Goal: Task Accomplishment & Management: Complete application form

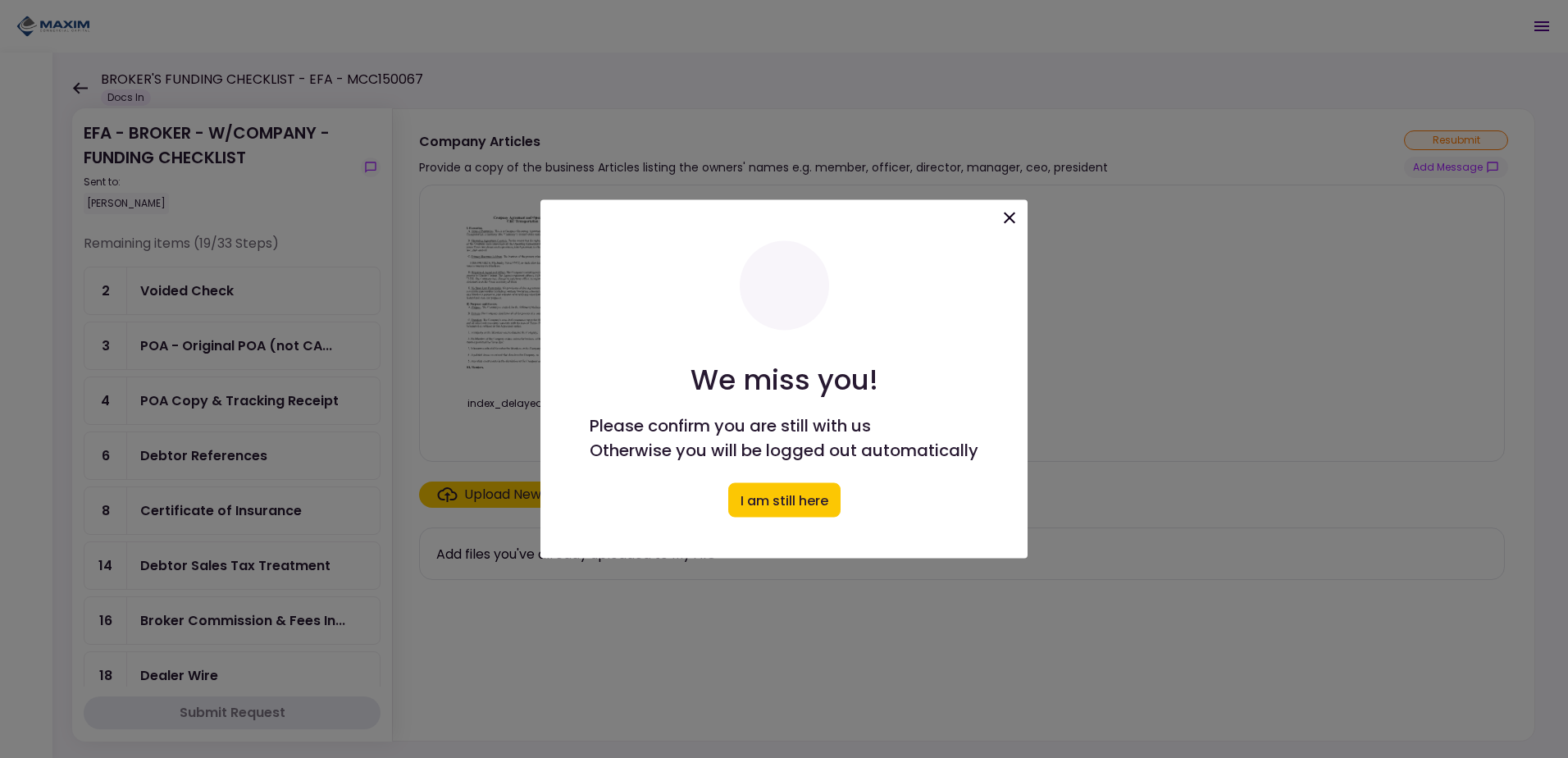
scroll to position [1230, 0]
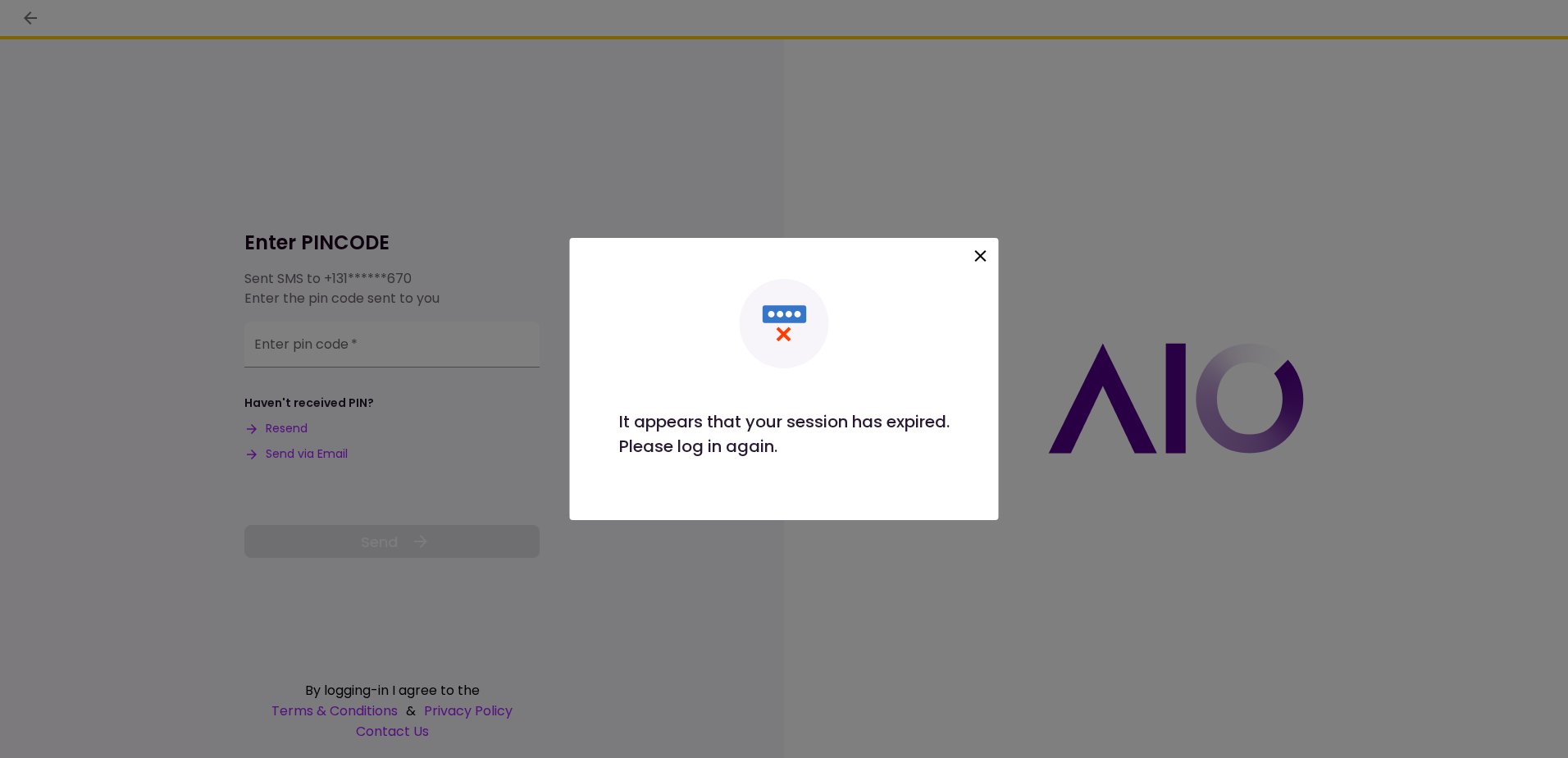
click at [984, 258] on icon at bounding box center [981, 256] width 12 height 12
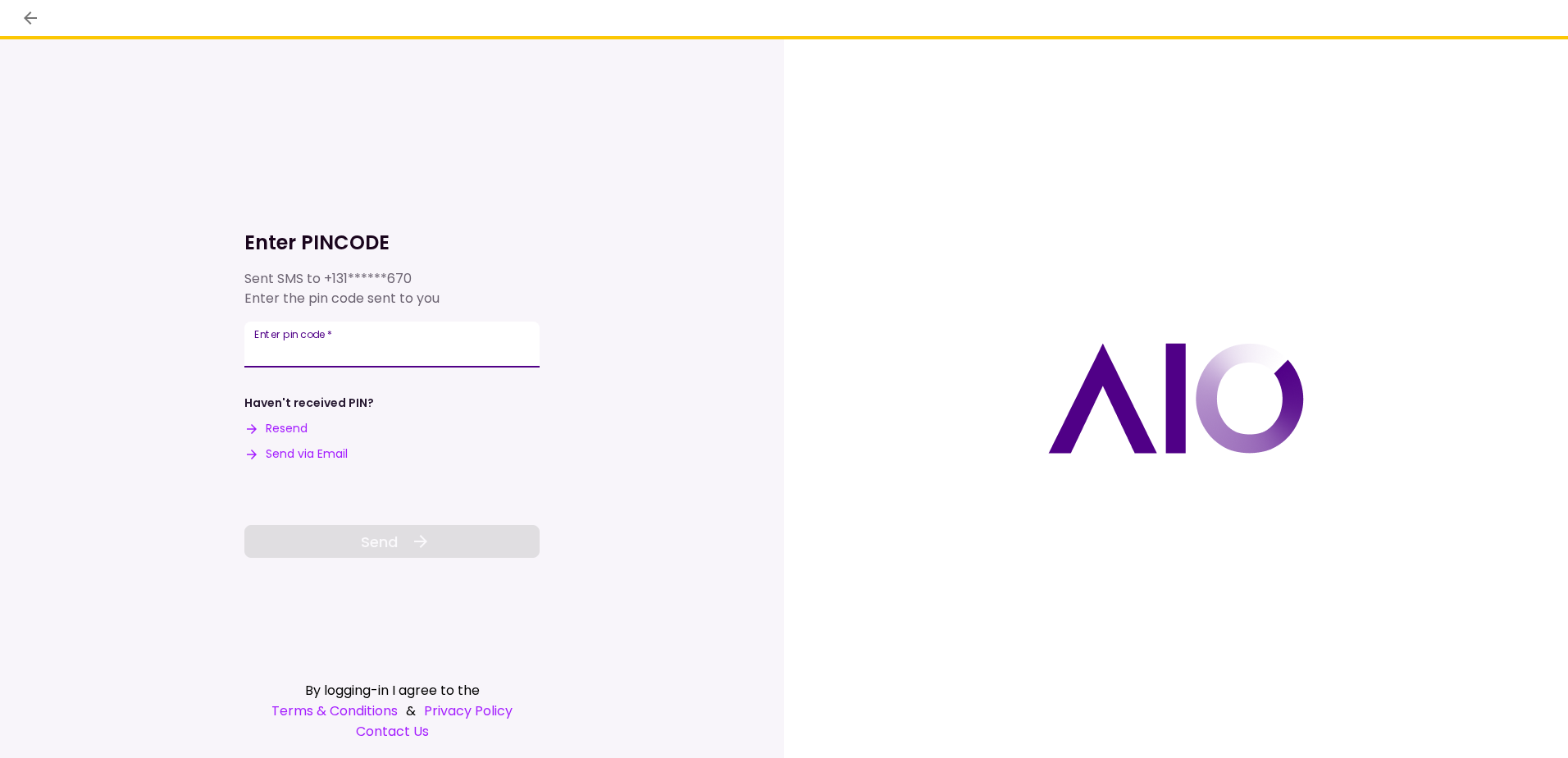
click at [306, 452] on button "Send via Email" at bounding box center [296, 453] width 103 height 17
click at [297, 350] on input "Enter pin code   *" at bounding box center [392, 344] width 295 height 46
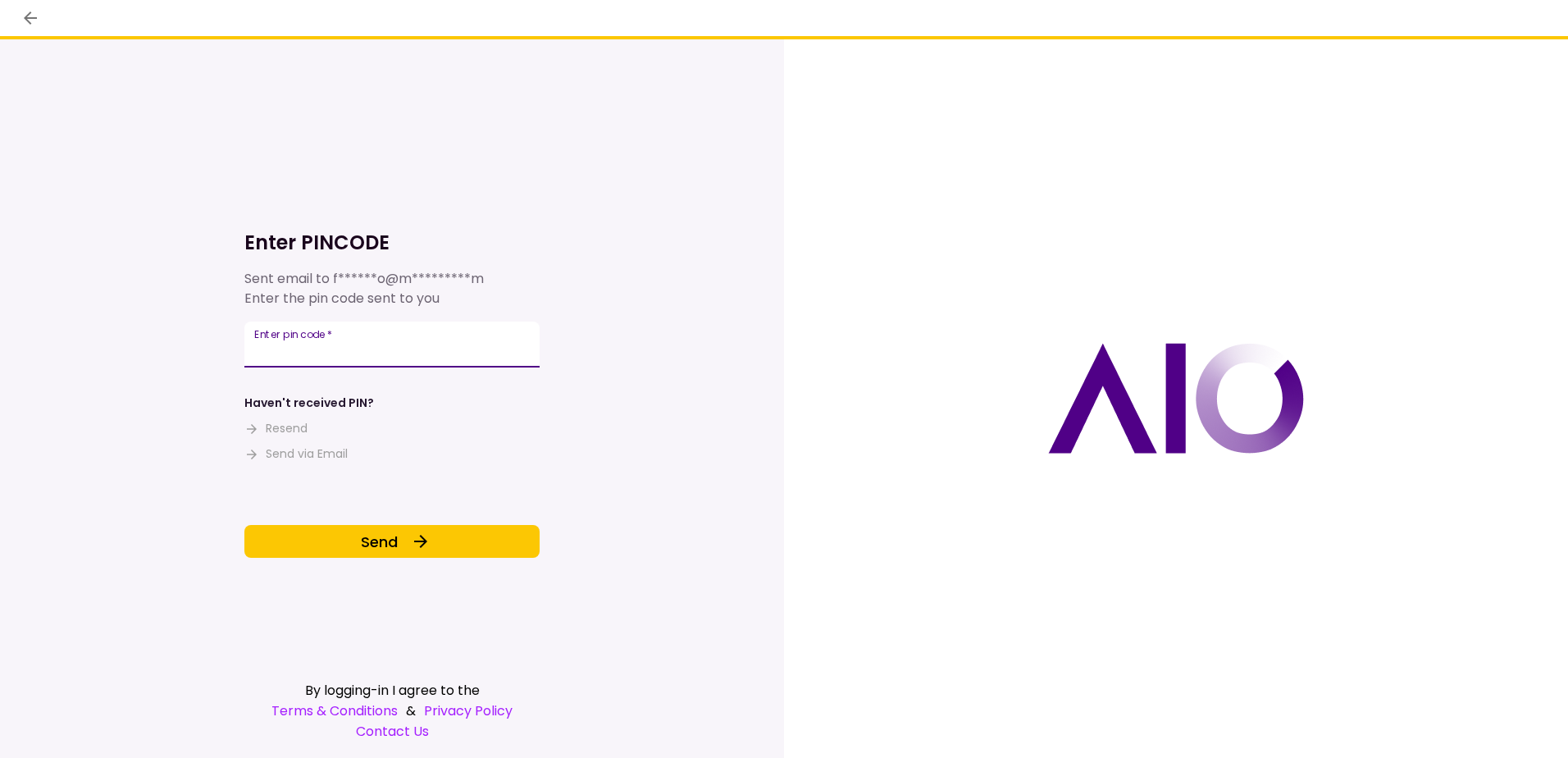
type input "******"
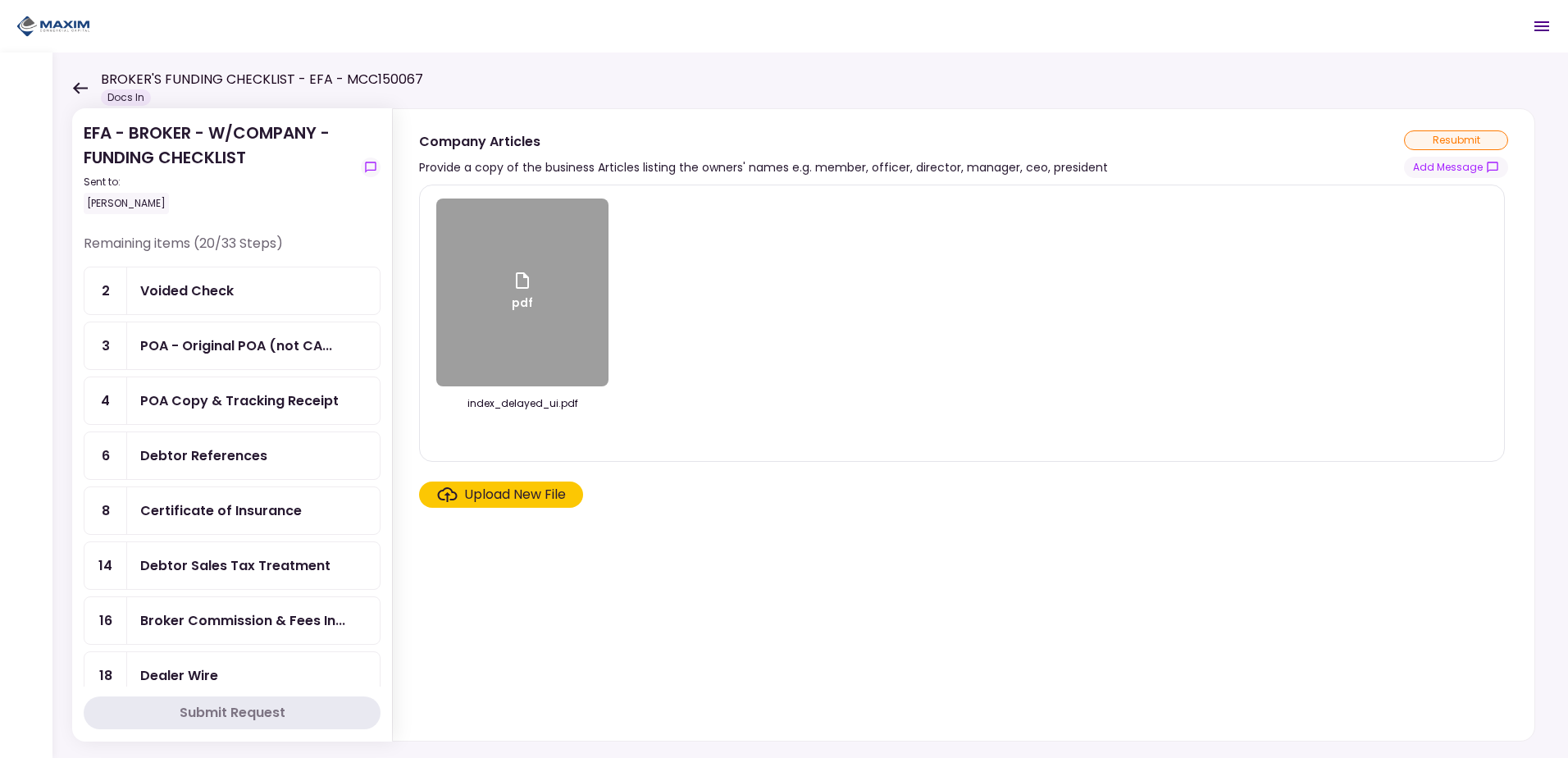
click at [545, 304] on div "pdf" at bounding box center [522, 292] width 172 height 188
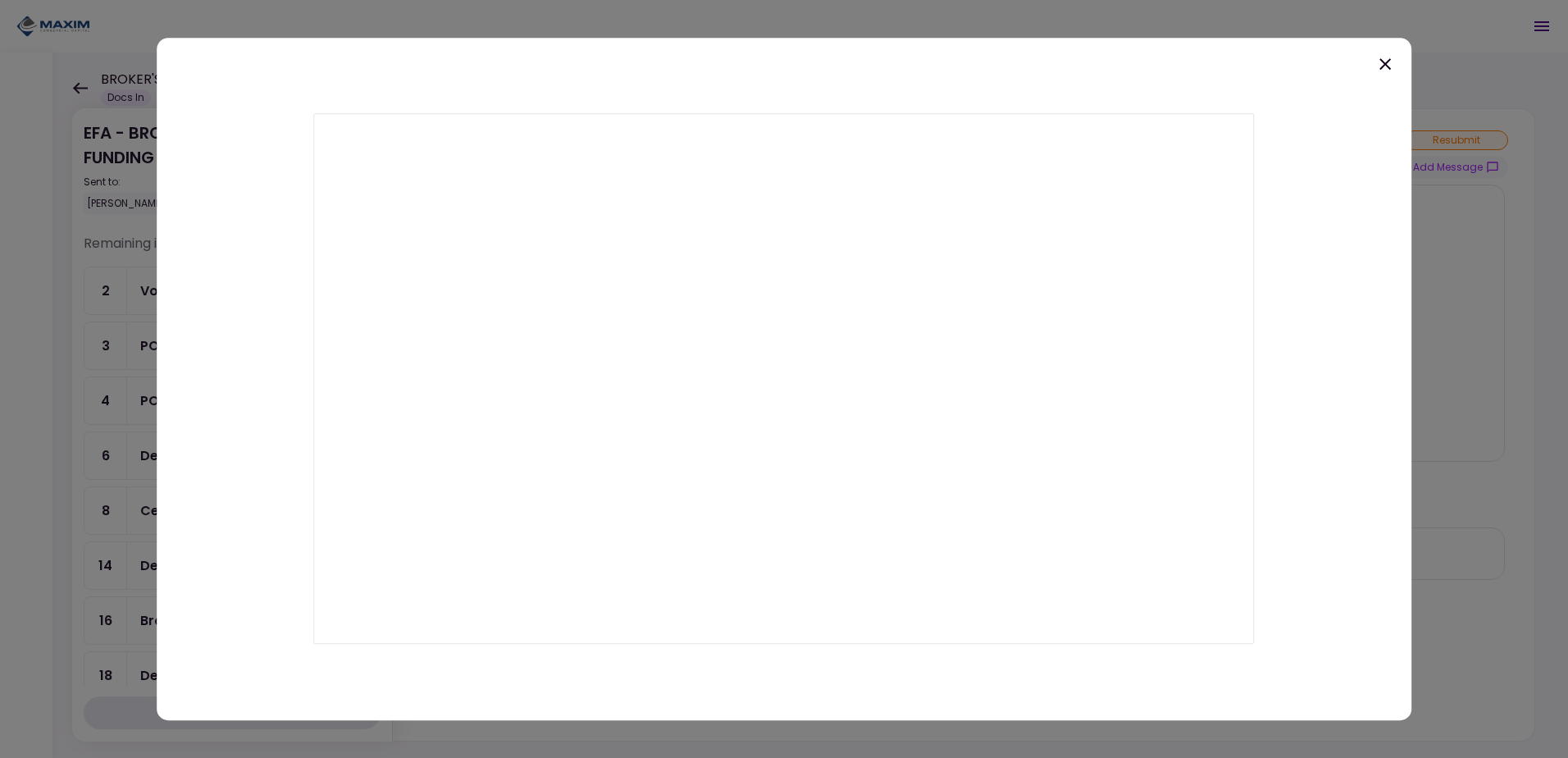
drag, startPoint x: 992, startPoint y: 63, endPoint x: 1067, endPoint y: 82, distance: 77.4
click at [1067, 82] on div at bounding box center [784, 379] width 1255 height 683
click at [41, 82] on div at bounding box center [784, 379] width 1568 height 758
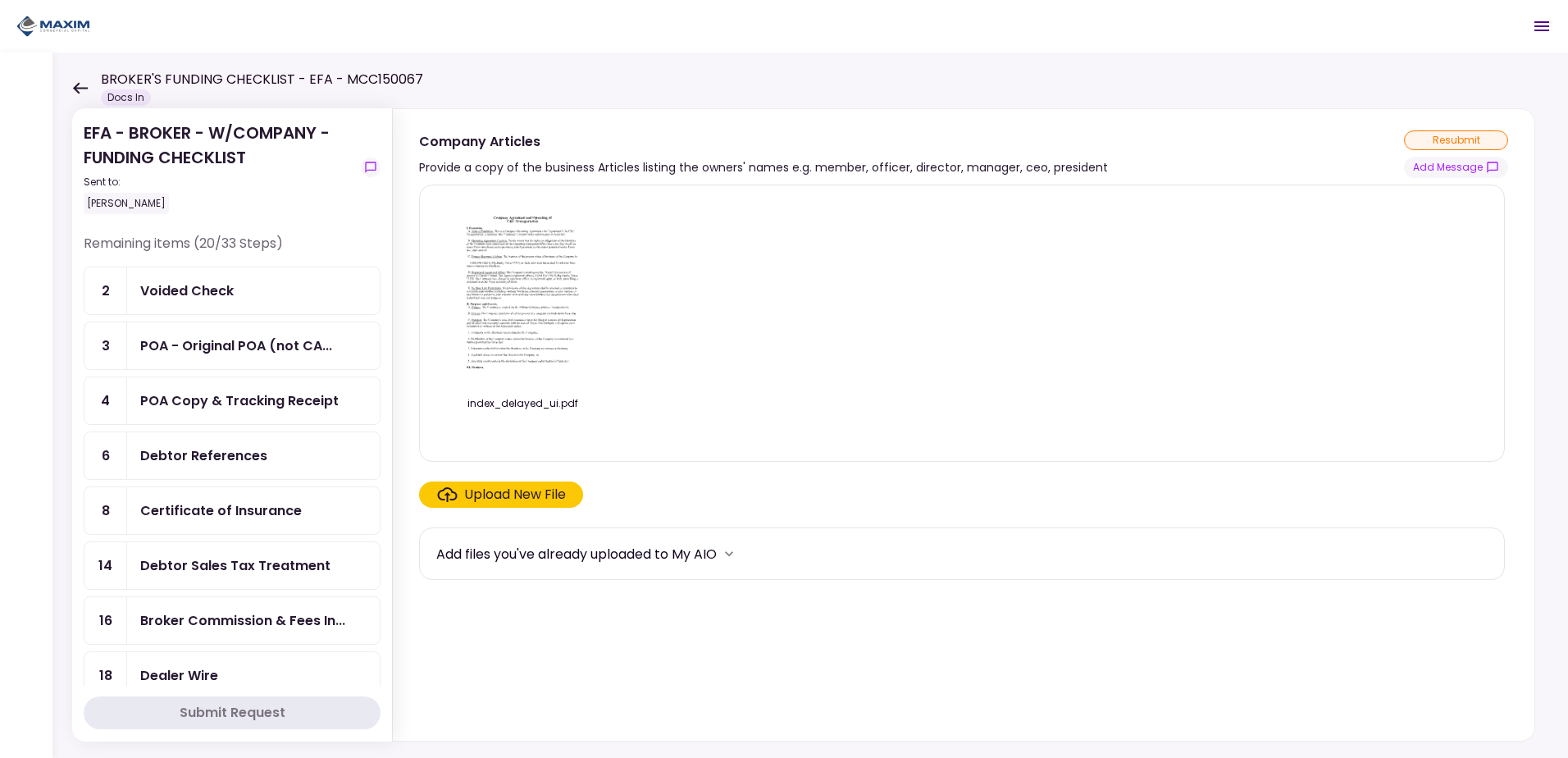
click at [78, 93] on icon at bounding box center [80, 88] width 15 height 12
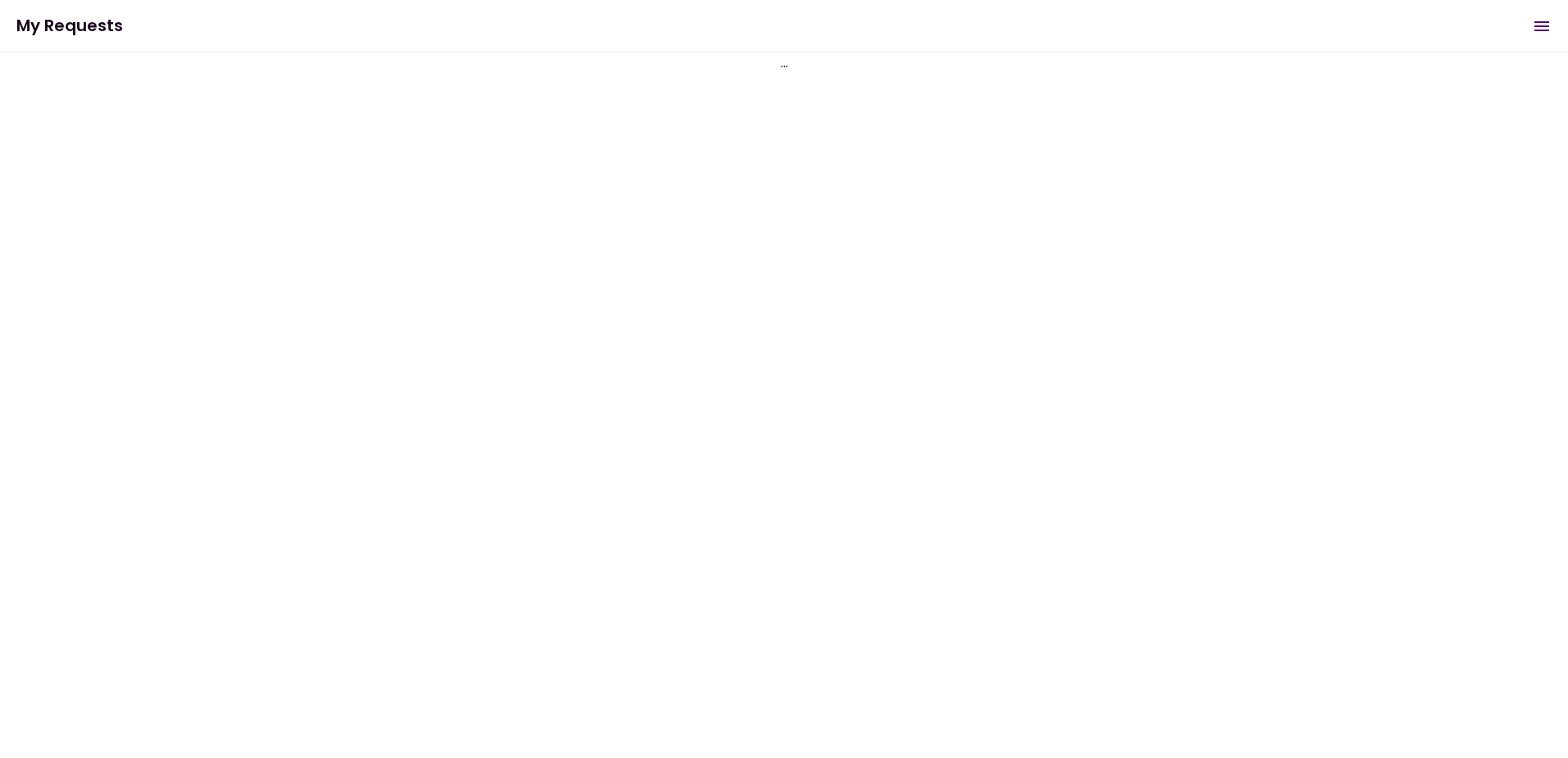
click at [76, 85] on div "EFA - BROKER - W/COMPANY - FUNDING CHECKLIST Sent to: [PERSON_NAME] Remaining i…" at bounding box center [784, 405] width 1568 height 705
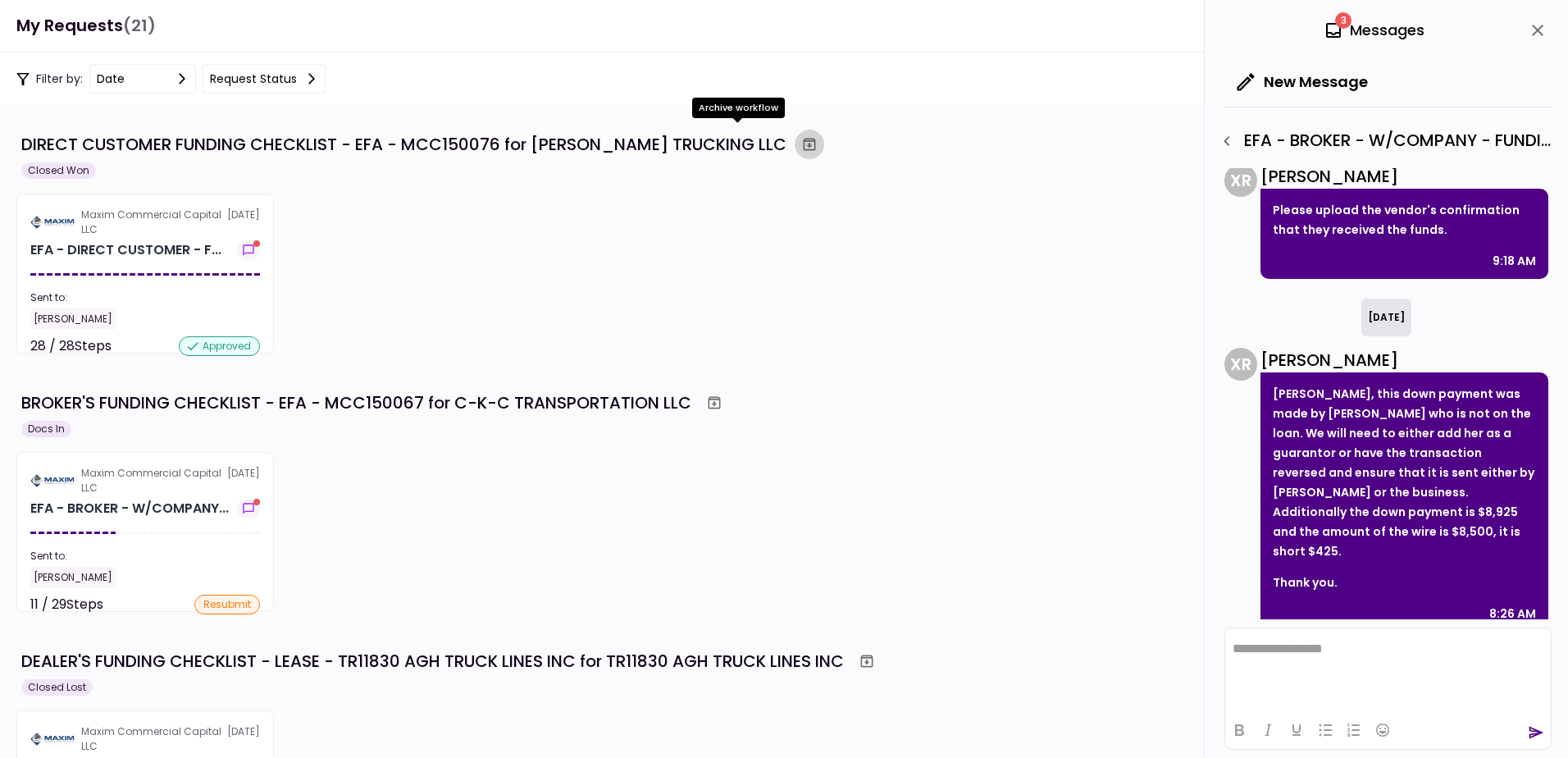
click at [802, 145] on icon "Archive workflow" at bounding box center [810, 144] width 17 height 17
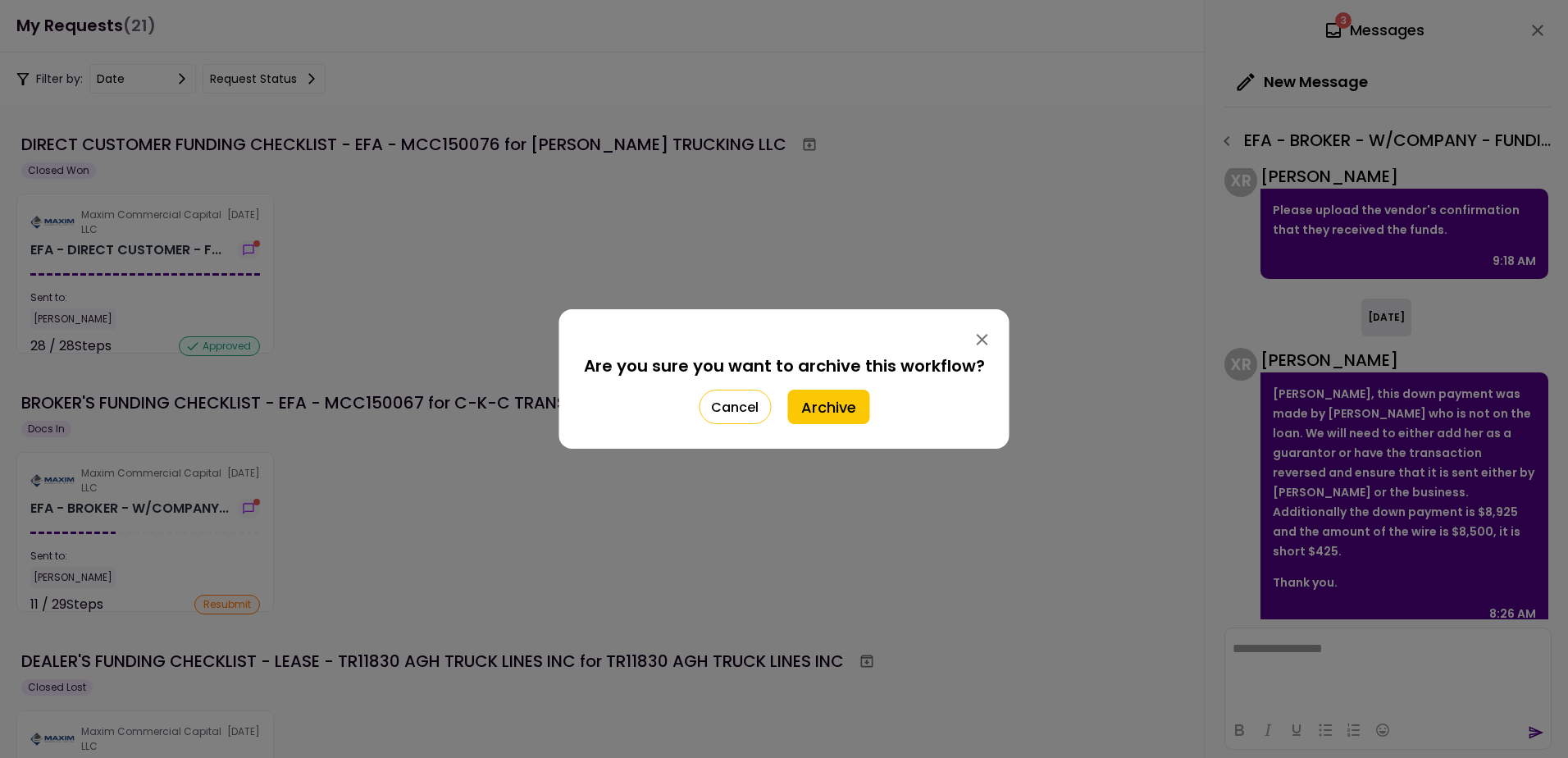
click at [983, 336] on icon "button" at bounding box center [983, 340] width 12 height 12
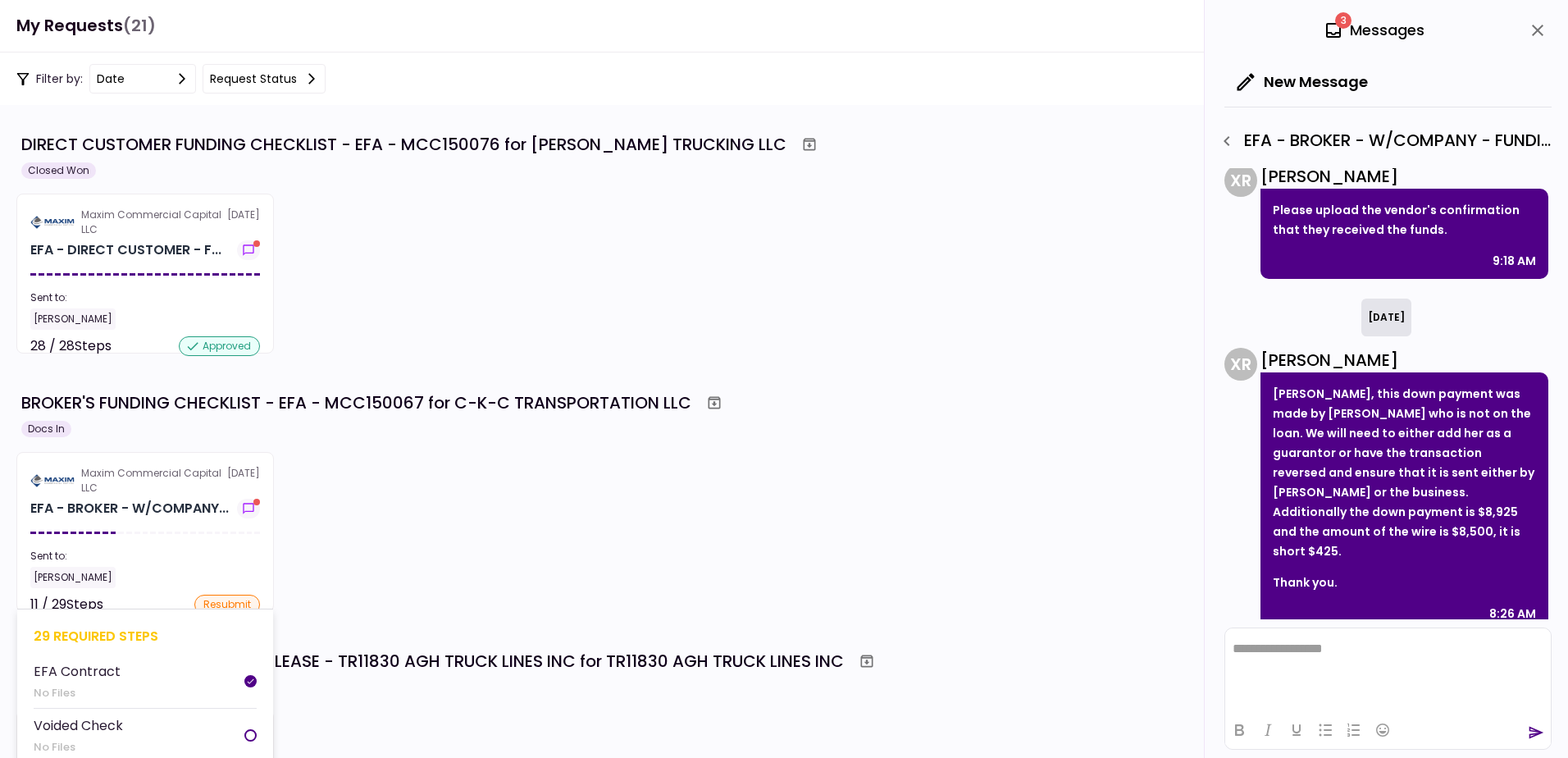
click at [115, 493] on div "Maxim Commercial Capital LLC" at bounding box center [154, 481] width 146 height 30
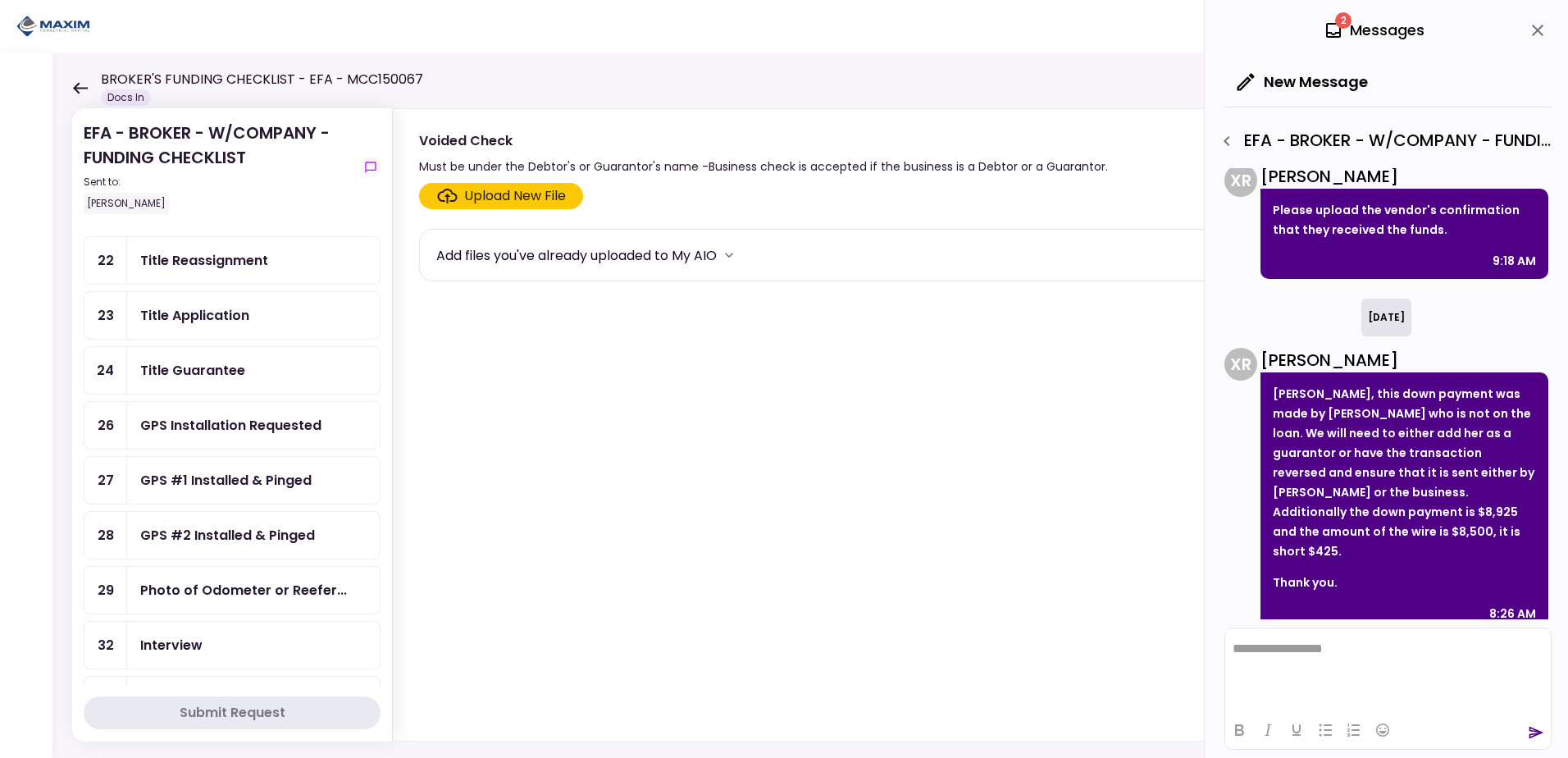
scroll to position [656, 0]
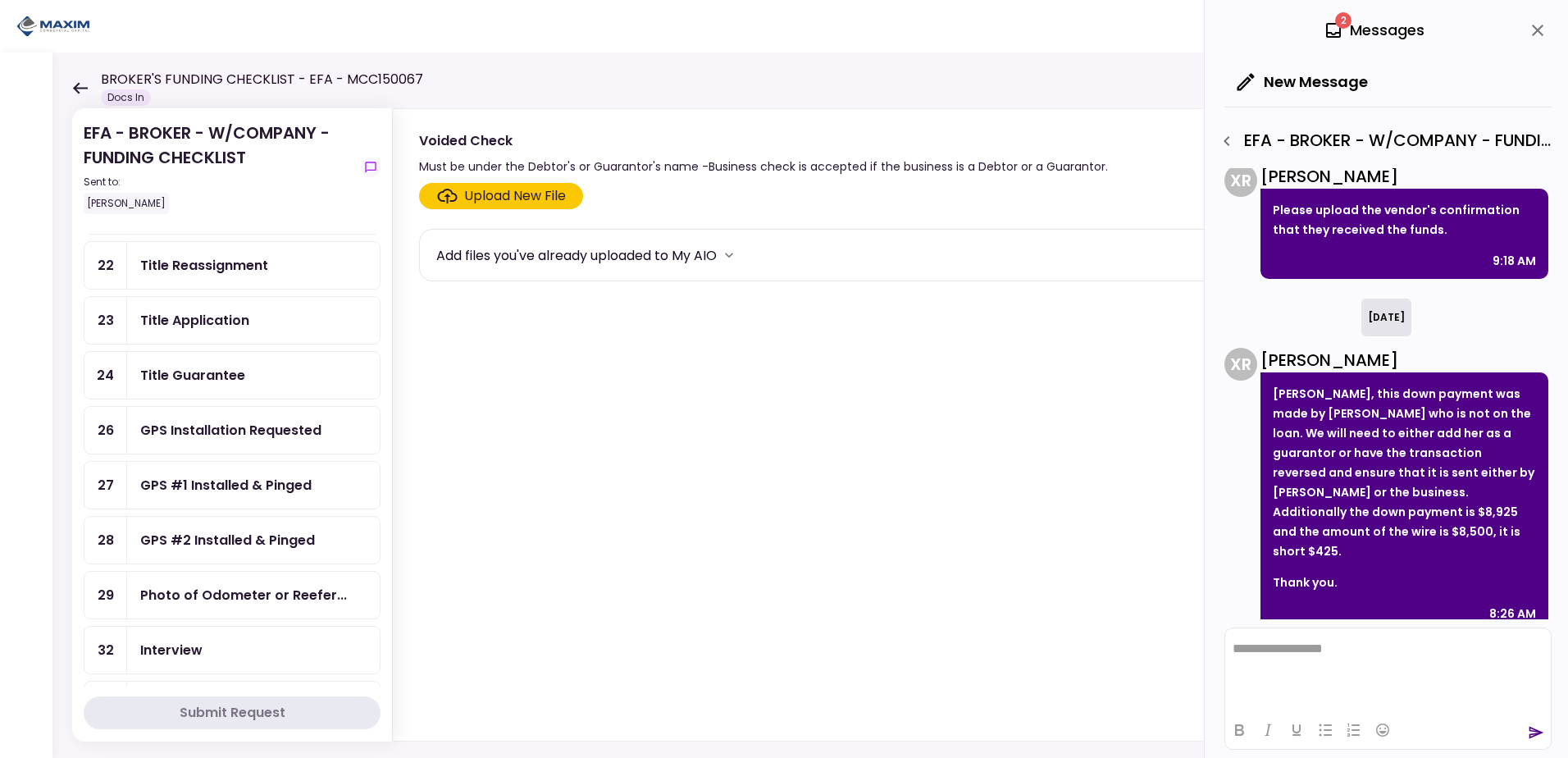
click at [216, 479] on div "GPS #1 Installed & Pinged" at bounding box center [226, 485] width 171 height 21
click at [520, 189] on div "Upload New File" at bounding box center [514, 196] width 102 height 20
click at [0, 0] on input "Upload New File" at bounding box center [0, 0] width 0 height 0
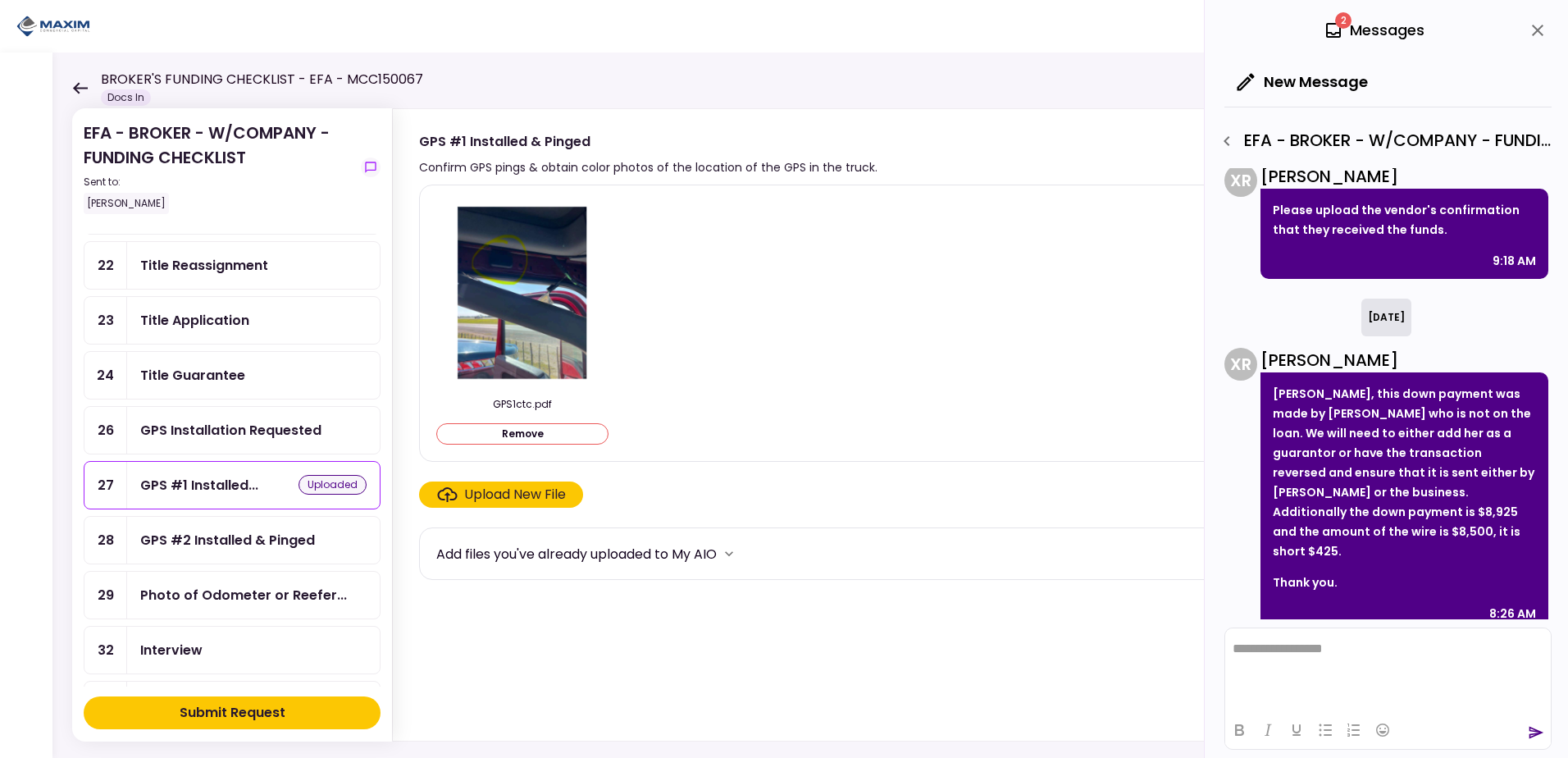
click at [226, 543] on div "GPS #2 Installed & Pinged" at bounding box center [228, 540] width 174 height 21
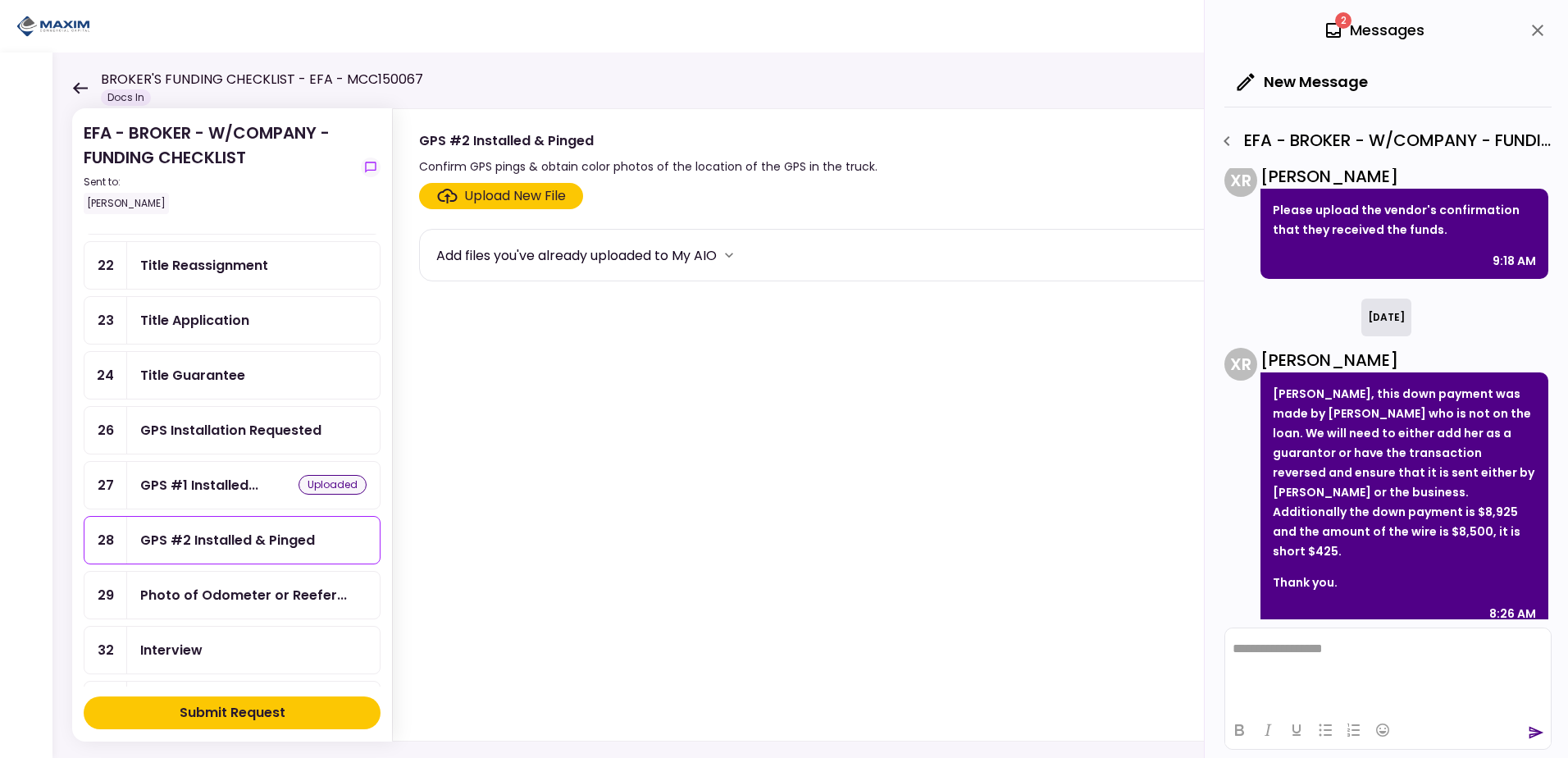
click at [491, 196] on div "Upload New File" at bounding box center [514, 196] width 102 height 20
click at [0, 0] on input "Upload New File" at bounding box center [0, 0] width 0 height 0
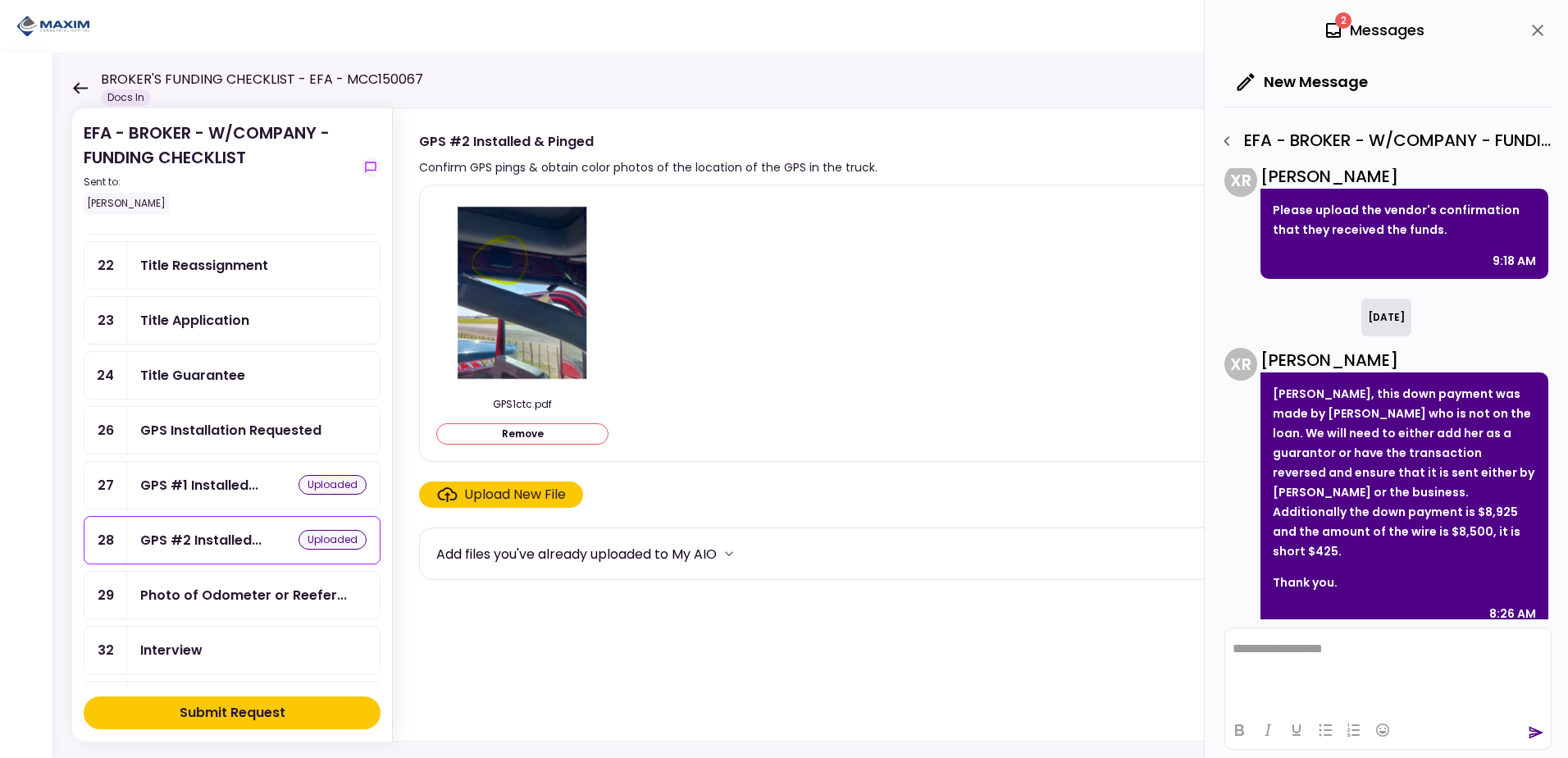
click at [187, 712] on div "Submit Request" at bounding box center [232, 712] width 106 height 20
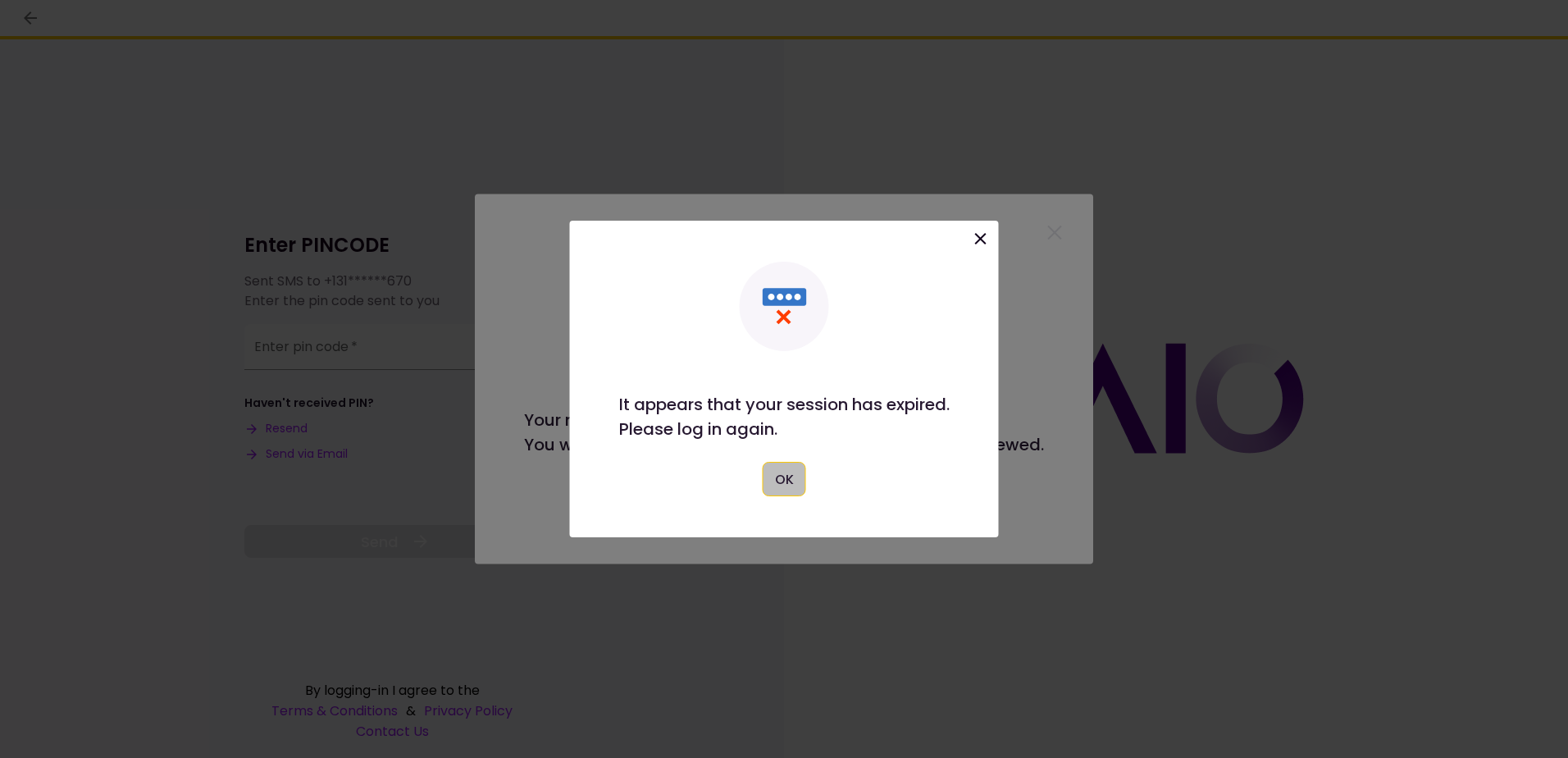
click at [778, 485] on button "OK" at bounding box center [785, 479] width 44 height 35
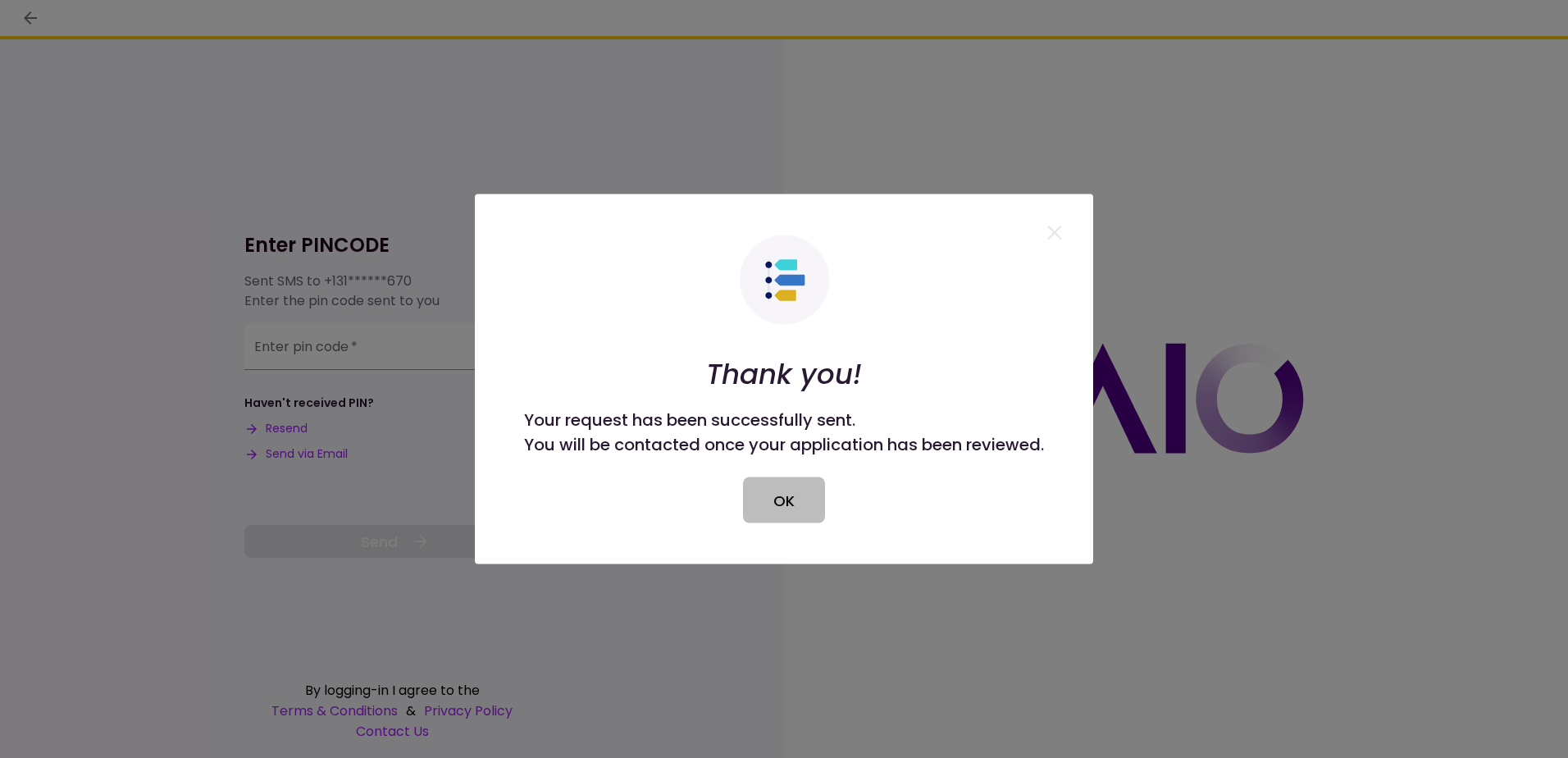
click at [781, 501] on button "OK" at bounding box center [784, 500] width 82 height 46
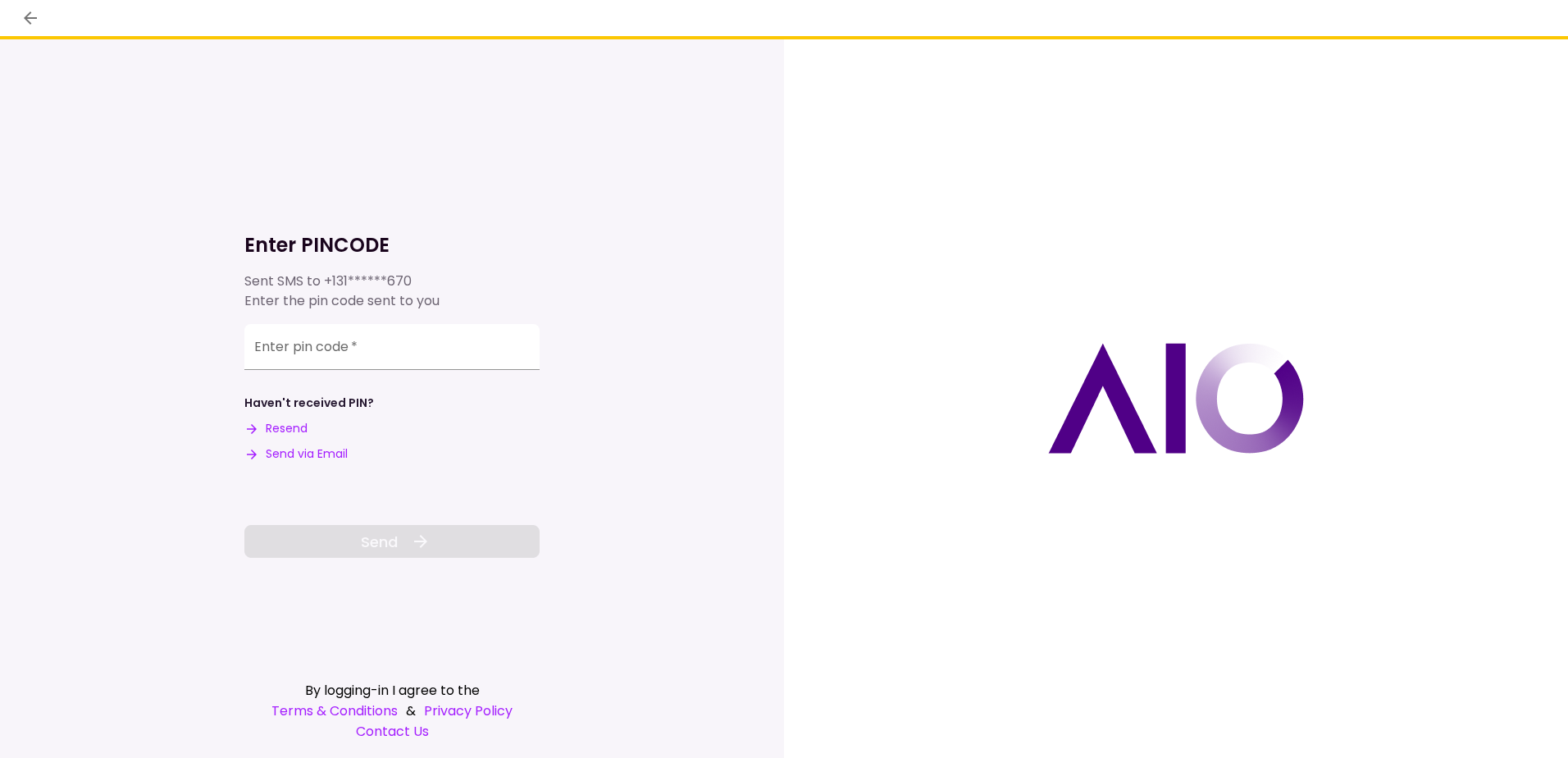
click at [316, 453] on button "Send via Email" at bounding box center [296, 453] width 103 height 17
click at [279, 341] on div "Enter pin code   *" at bounding box center [392, 347] width 295 height 46
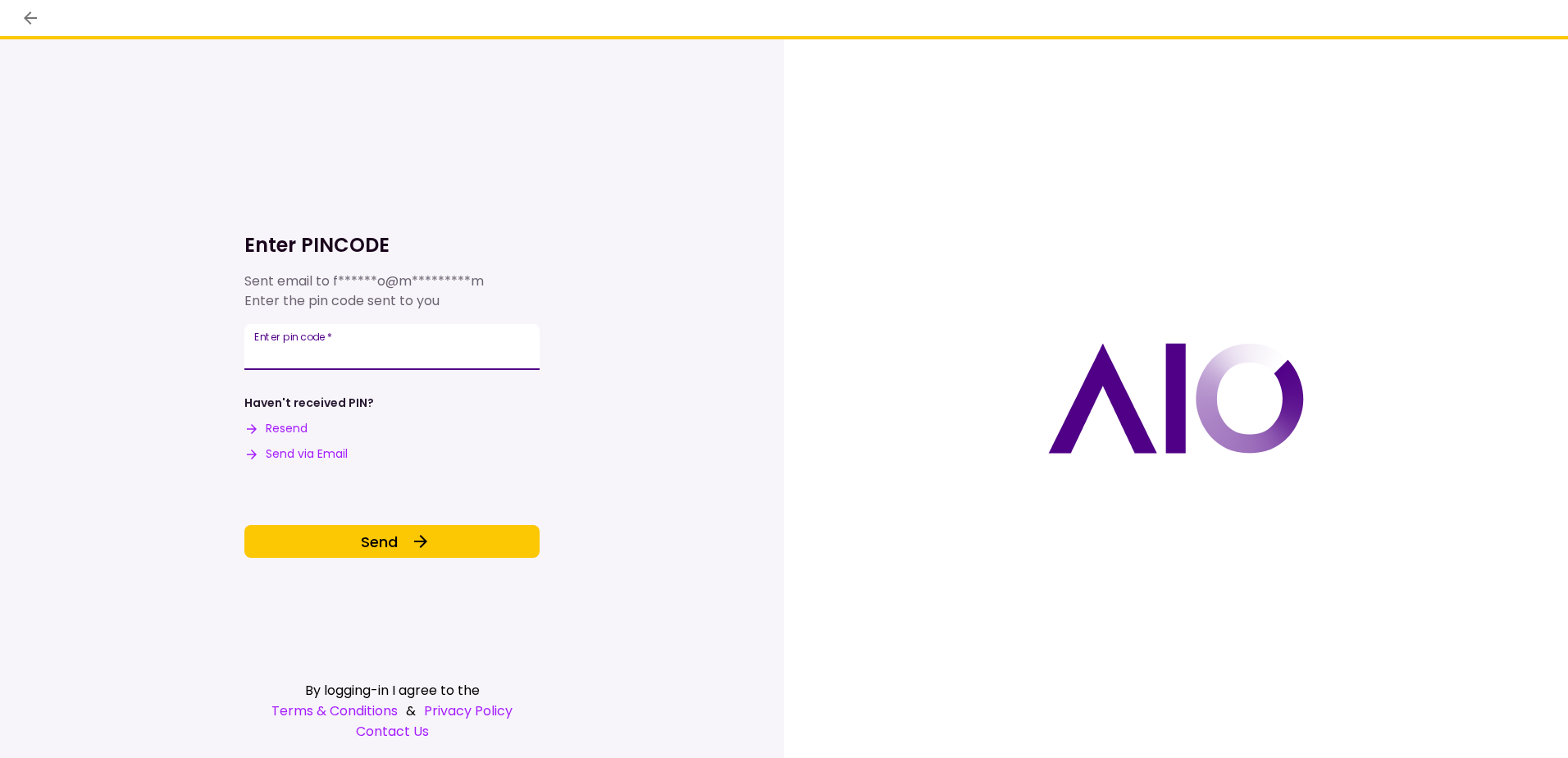
type input "******"
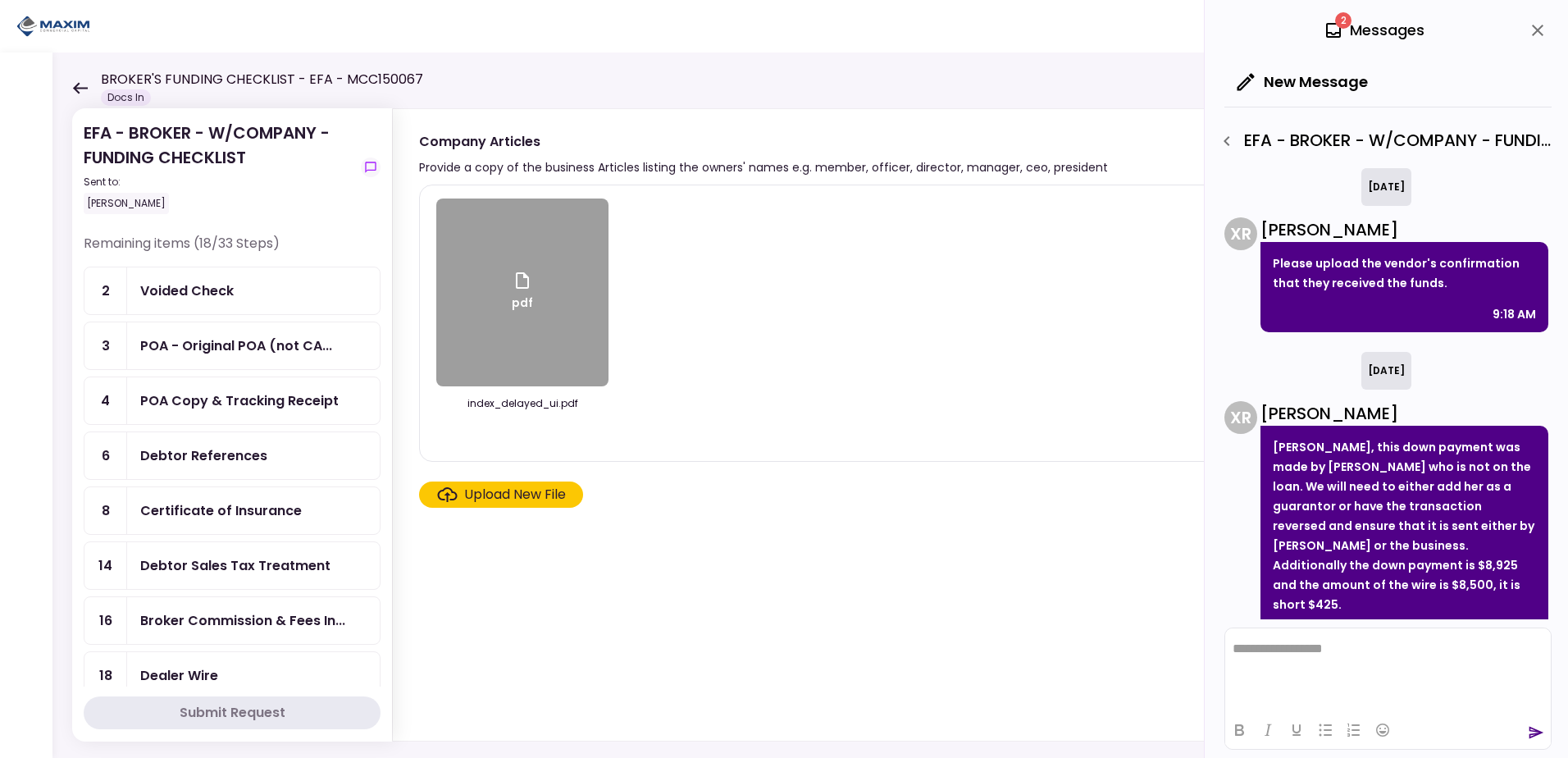
scroll to position [54, 0]
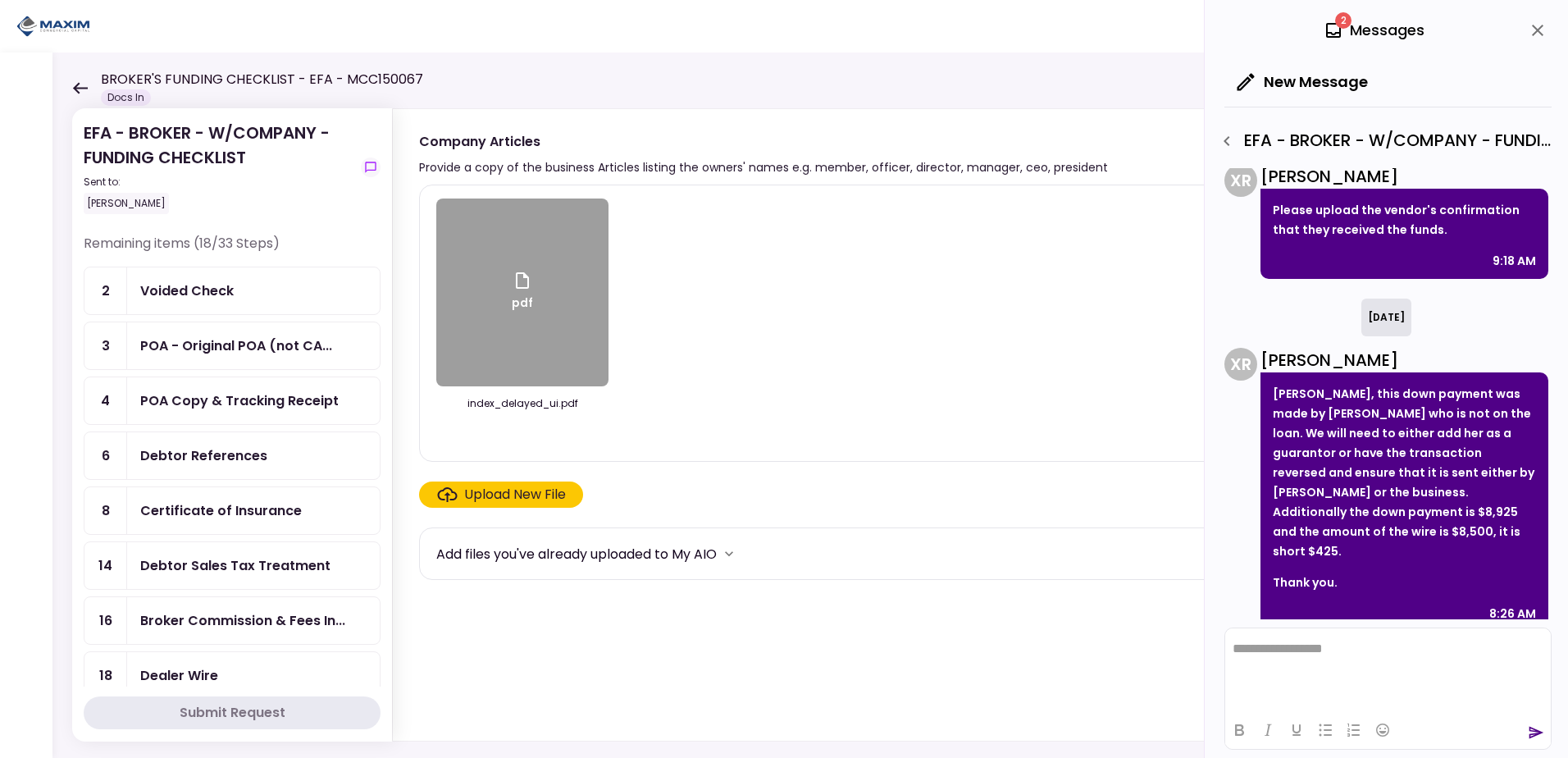
click at [71, 88] on div "EFA - BROKER - W/COMPANY - FUNDING CHECKLIST Sent to: [PERSON_NAME] Remaining i…" at bounding box center [810, 405] width 1515 height 705
click at [83, 90] on icon at bounding box center [80, 88] width 16 height 12
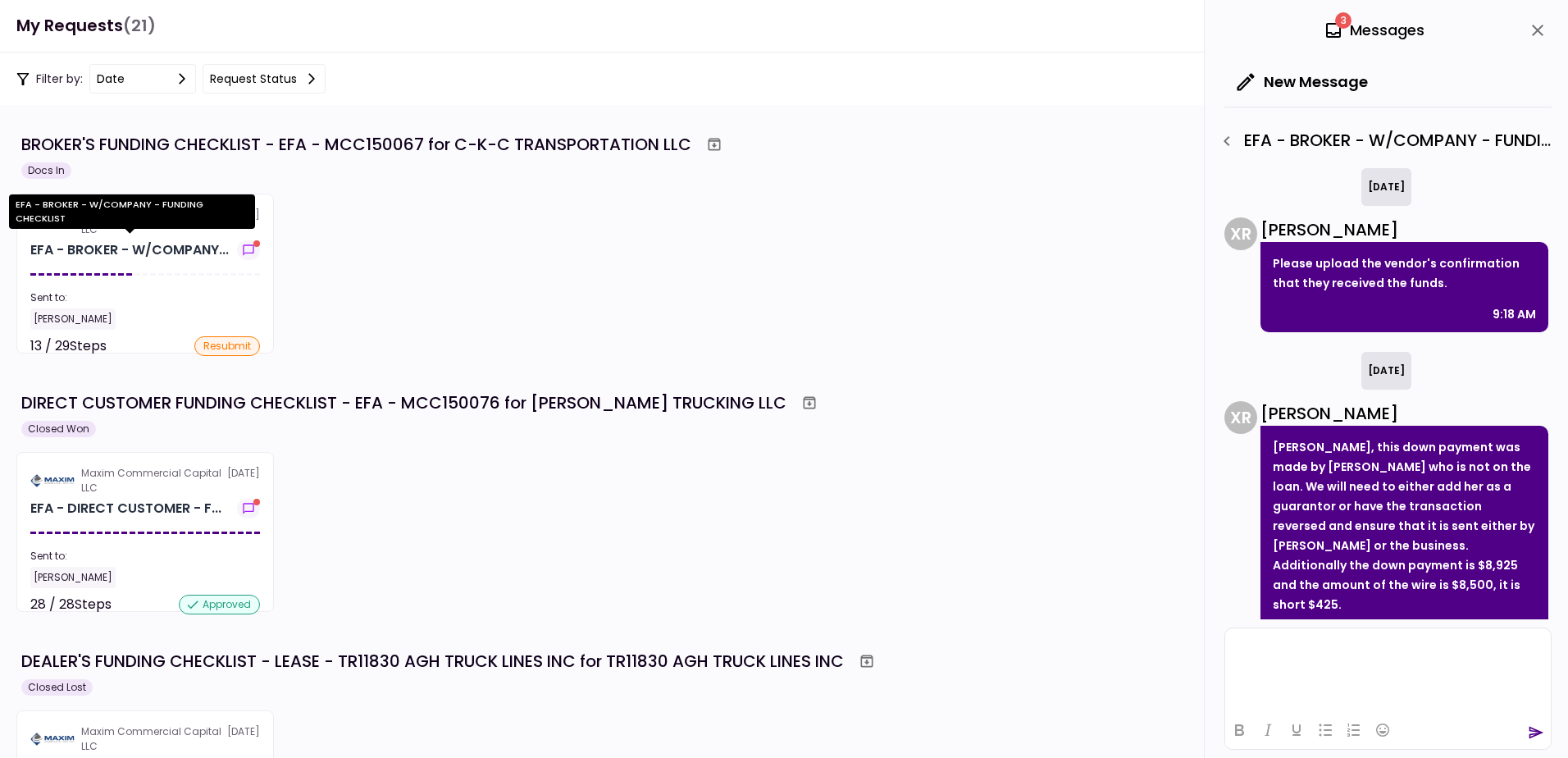
click at [179, 247] on div "EFA - BROKER - W/COMPANY..." at bounding box center [130, 250] width 198 height 20
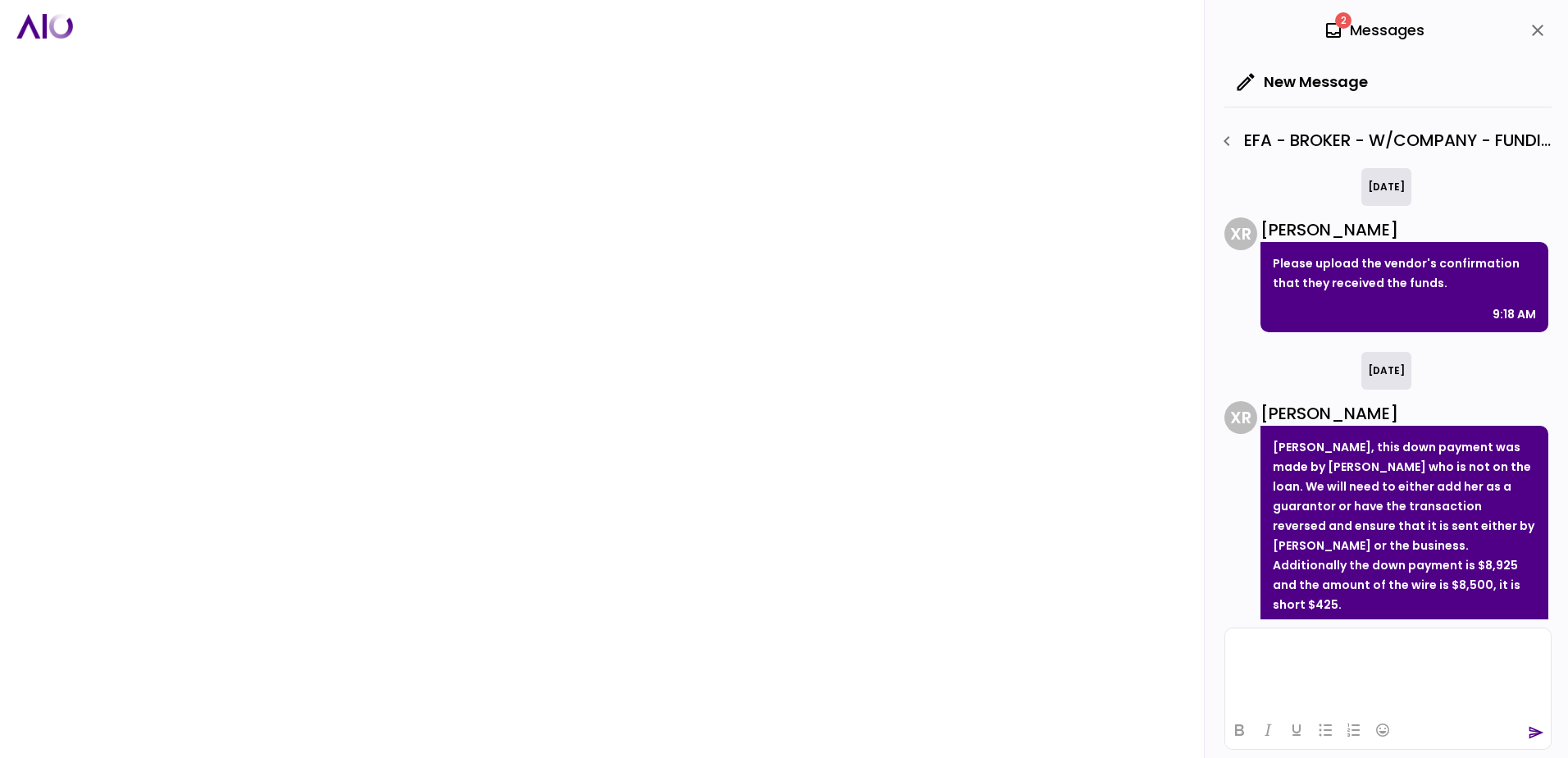
scroll to position [54, 0]
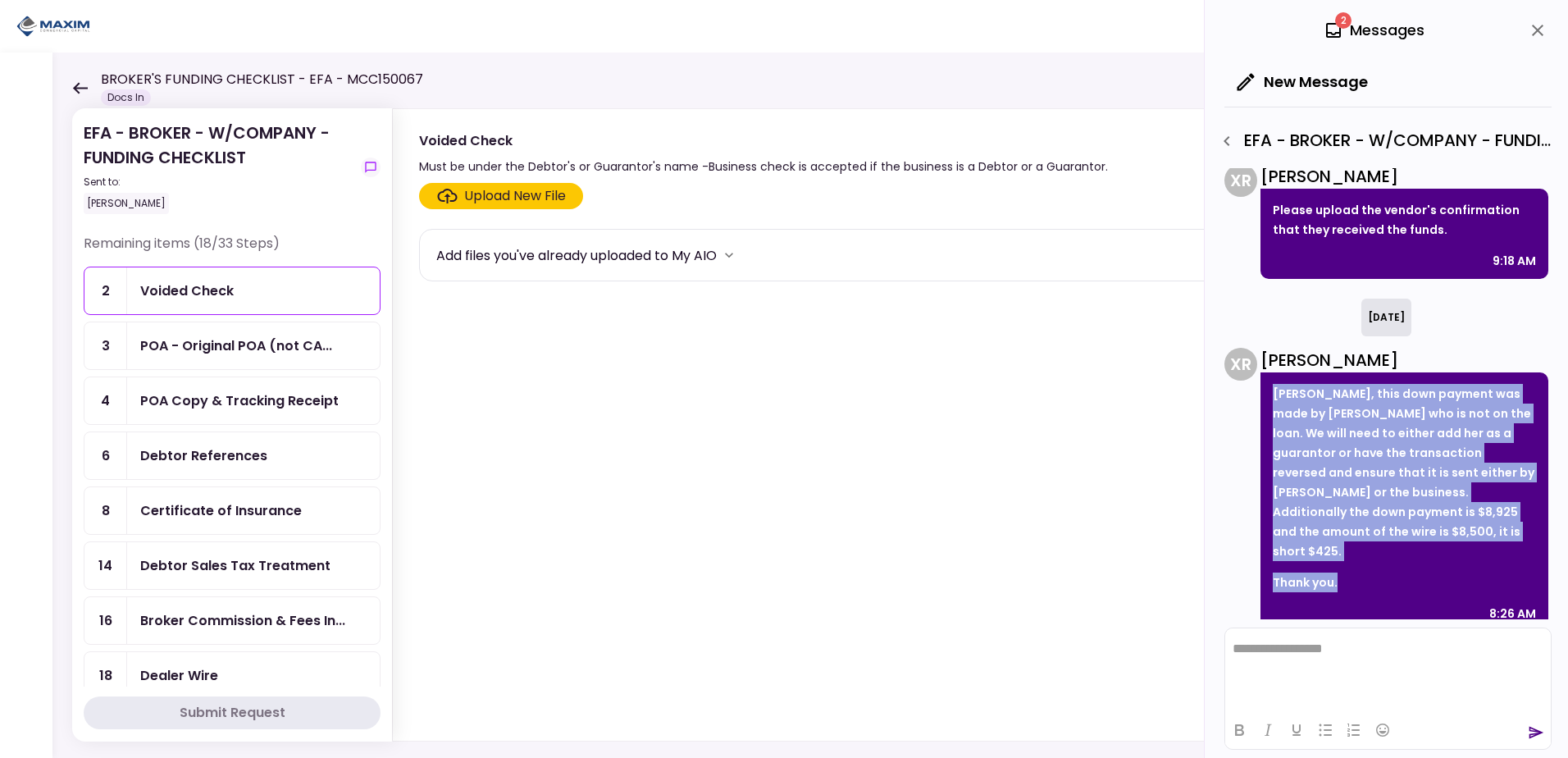
drag, startPoint x: 1344, startPoint y: 561, endPoint x: 1267, endPoint y: 398, distance: 180.3
click at [1267, 398] on div "[PERSON_NAME], this down payment was made by [PERSON_NAME] who is not on the lo…" at bounding box center [1404, 502] width 288 height 260
drag, startPoint x: 1267, startPoint y: 398, endPoint x: 1282, endPoint y: 391, distance: 16.6
copy div "[PERSON_NAME], this down payment was made by [PERSON_NAME] who is not on the lo…"
click at [1365, 530] on p "[PERSON_NAME], this down payment was made by [PERSON_NAME] who is not on the lo…" at bounding box center [1404, 472] width 264 height 177
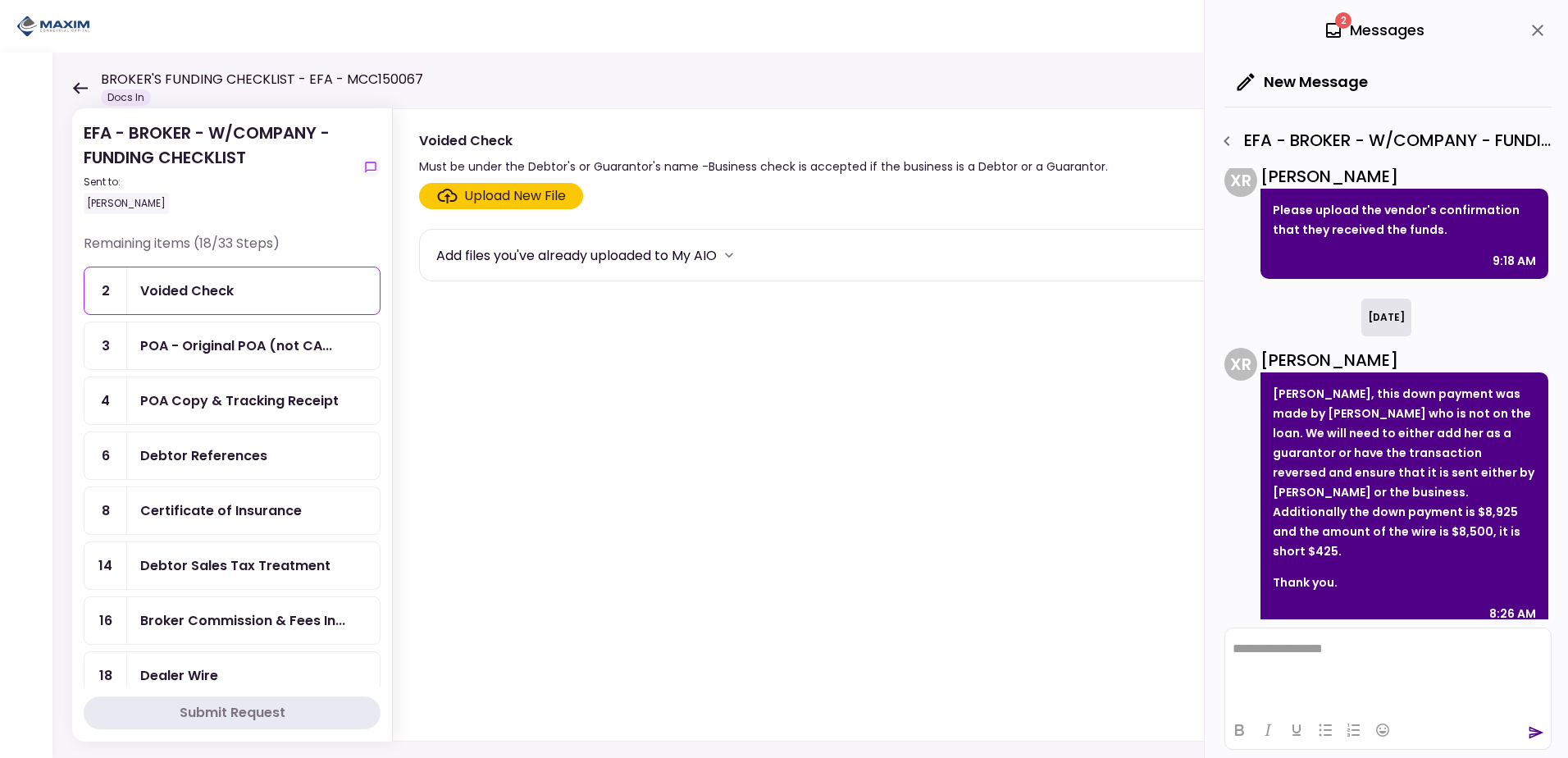
drag, startPoint x: 1316, startPoint y: 445, endPoint x: 1089, endPoint y: 397, distance: 232.0
click at [1089, 398] on section "Upload New File Add files you've already uploaded to My AIO" at bounding box center [963, 459] width 1089 height 551
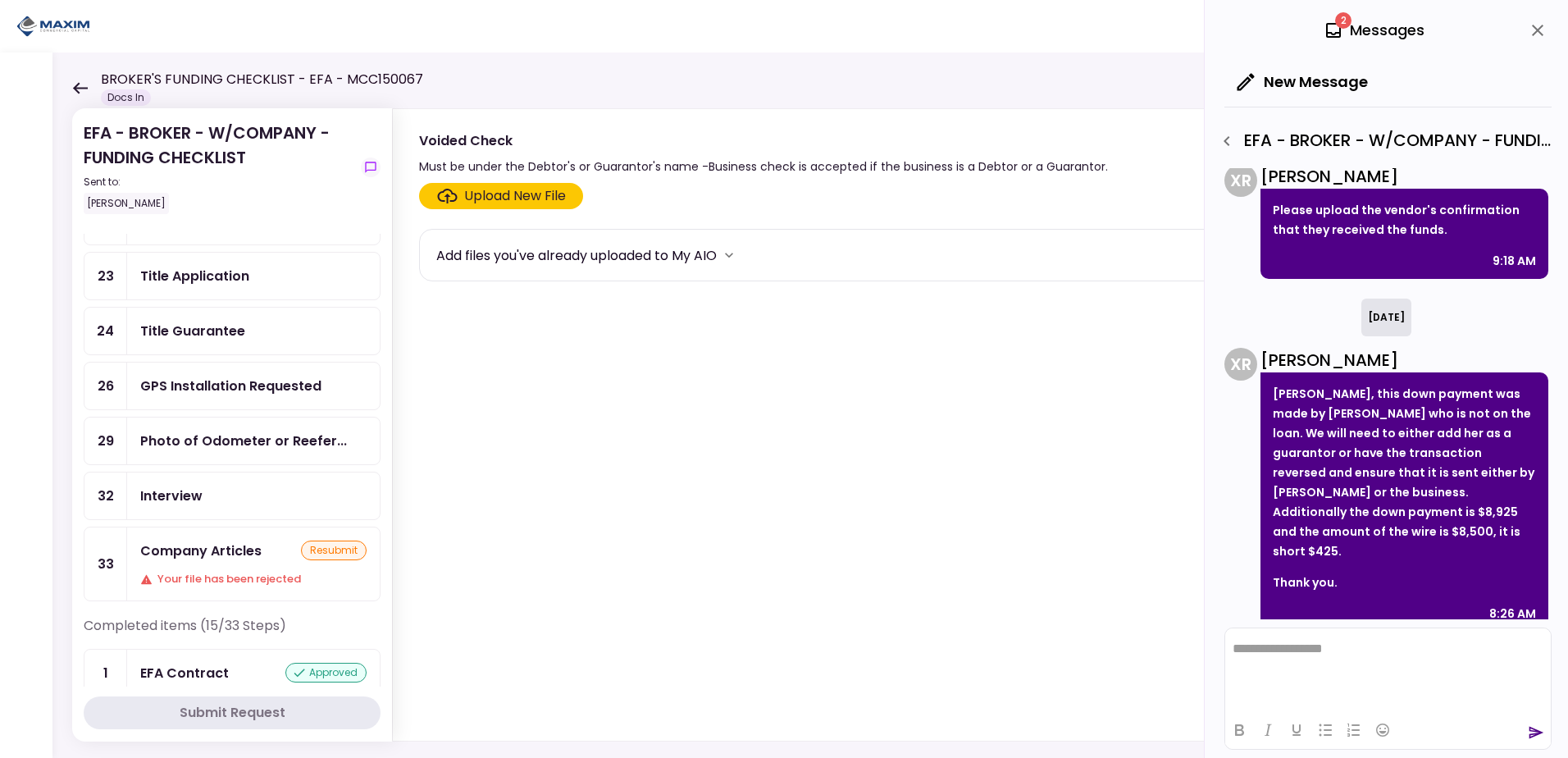
scroll to position [738, 0]
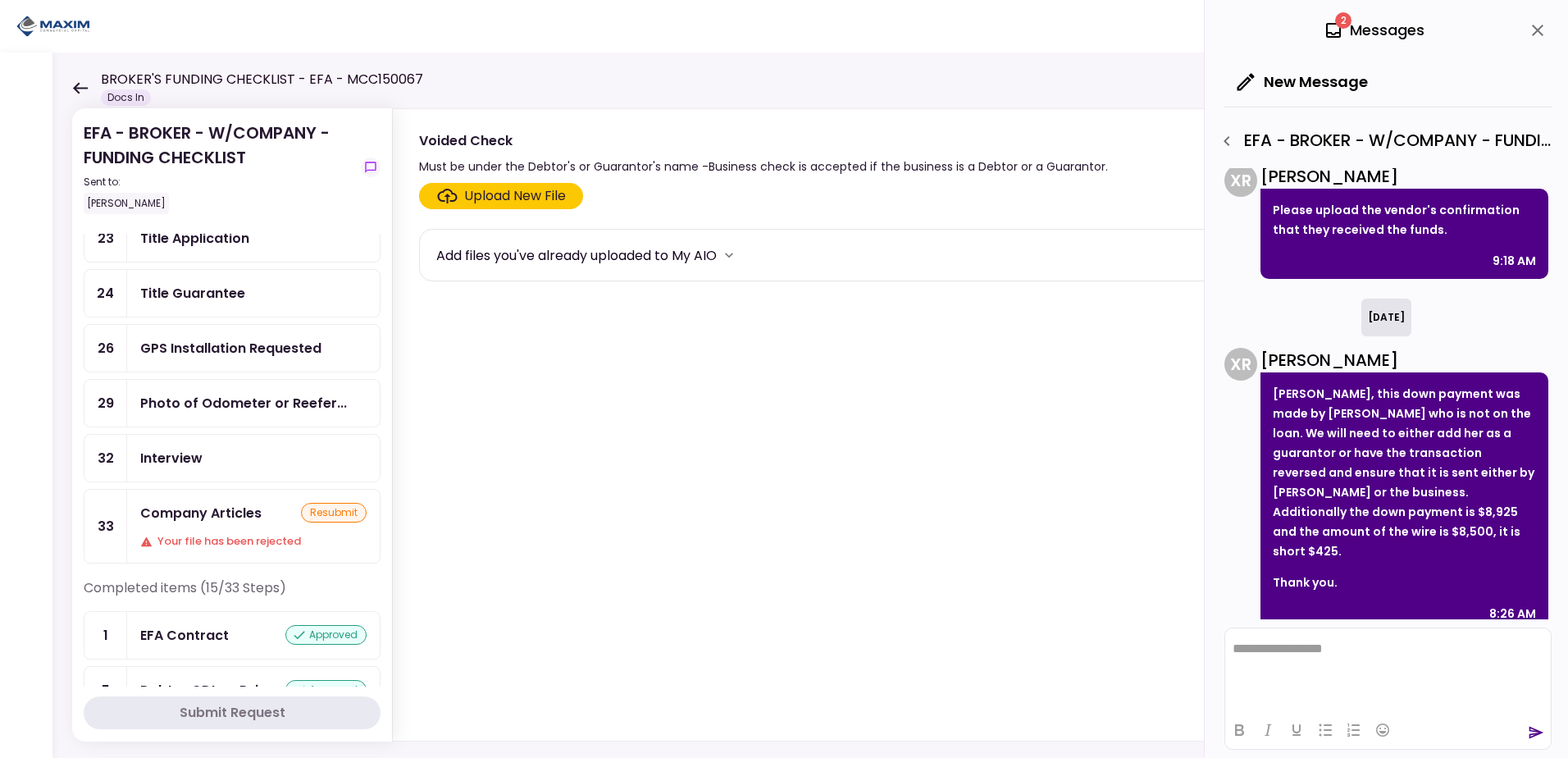
click at [230, 511] on div "Company Articles" at bounding box center [201, 512] width 121 height 21
